Goal: Transaction & Acquisition: Subscribe to service/newsletter

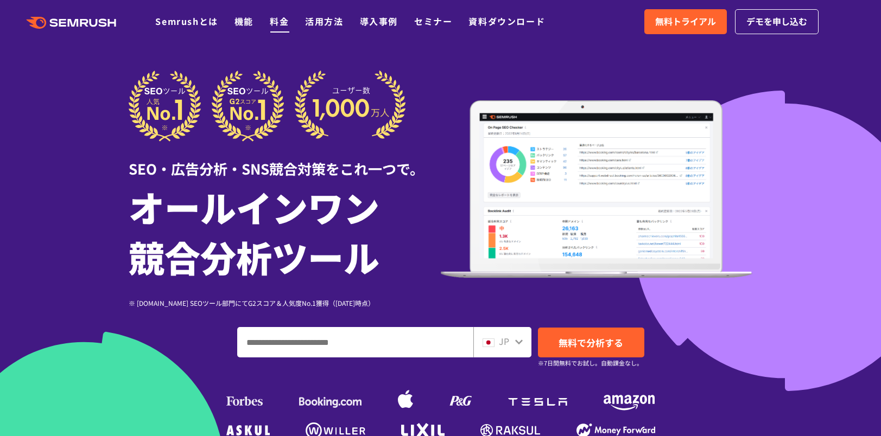
click at [277, 21] on link "料金" at bounding box center [279, 21] width 19 height 13
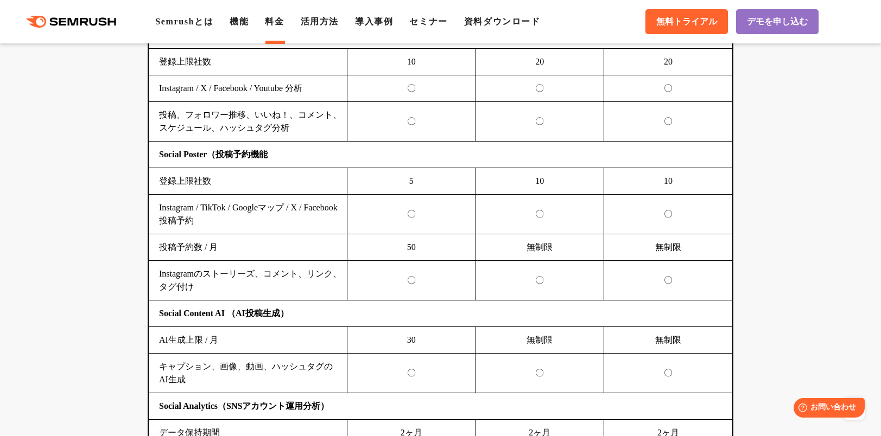
scroll to position [2226, 0]
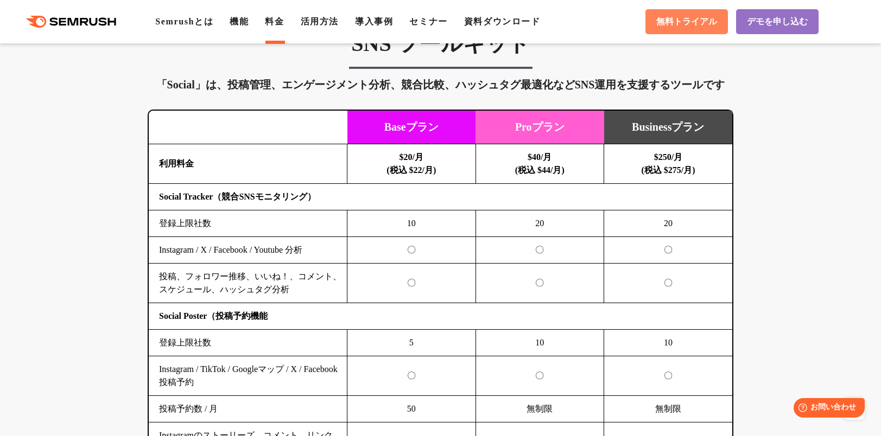
drag, startPoint x: 679, startPoint y: 28, endPoint x: 685, endPoint y: 28, distance: 6.0
click at [679, 28] on span "無料トライアル" at bounding box center [686, 21] width 61 height 11
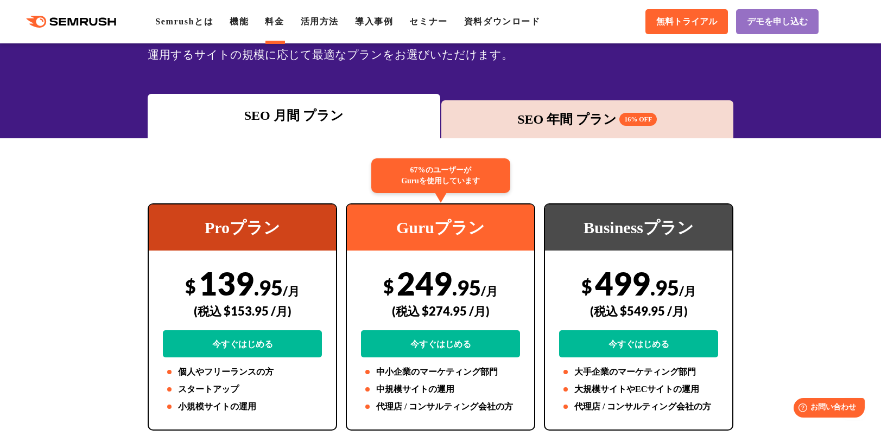
scroll to position [0, 0]
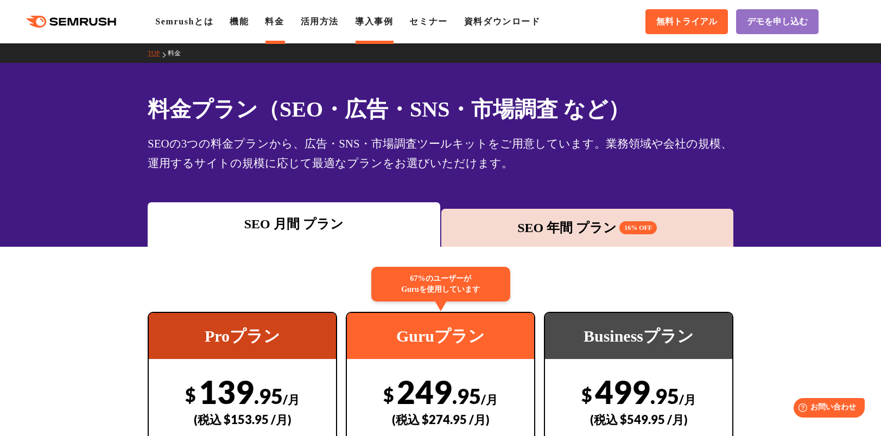
click at [392, 26] on link "導入事例" at bounding box center [374, 21] width 38 height 9
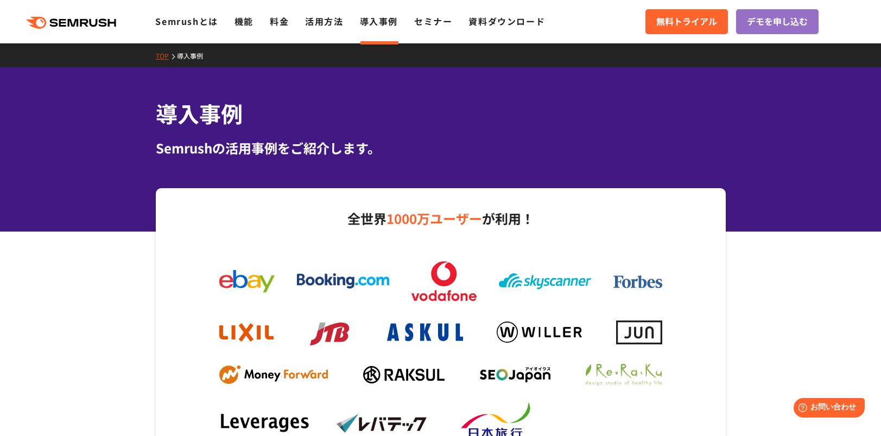
click at [101, 21] on icon at bounding box center [104, 22] width 8 height 8
